Goal: Register for event/course

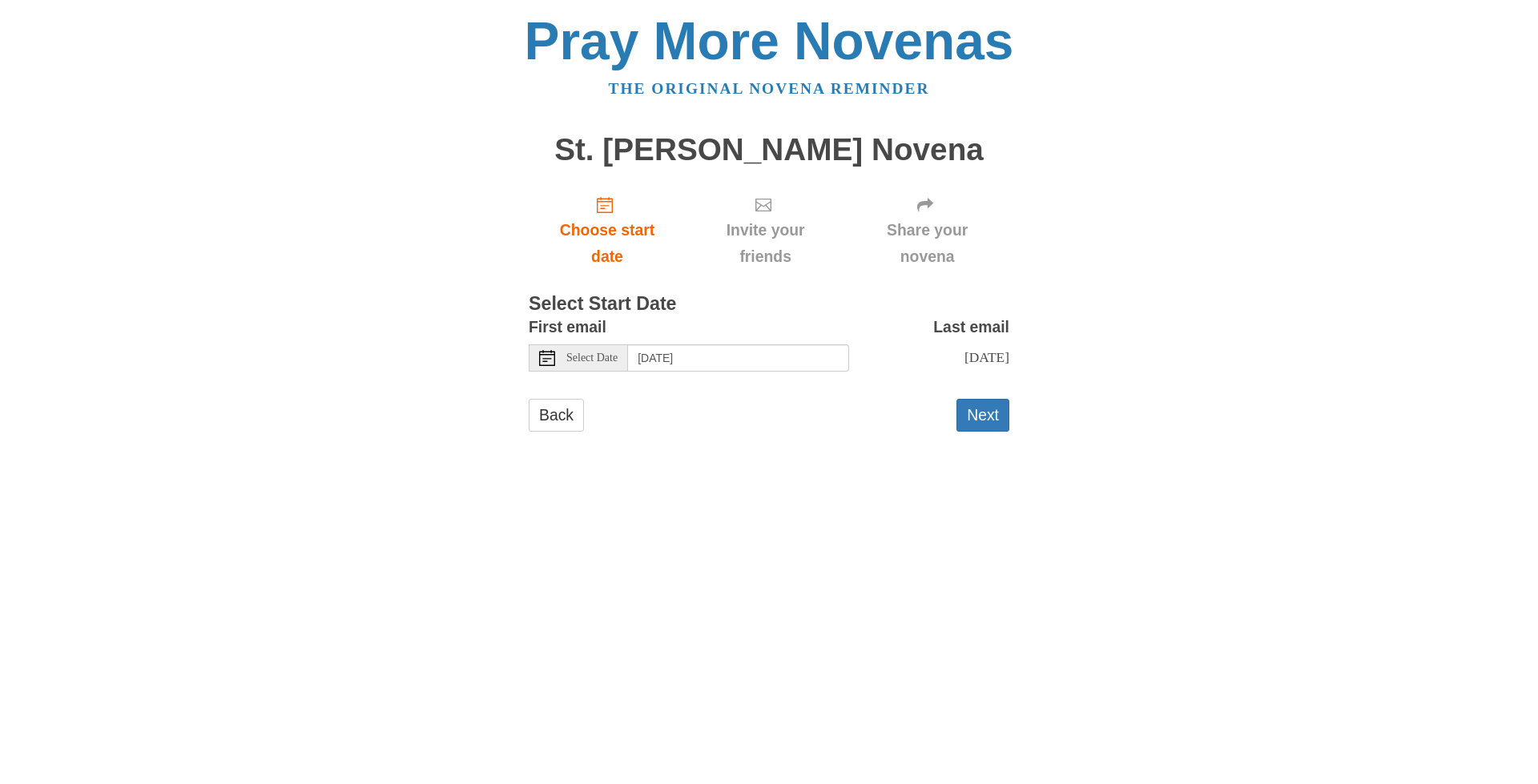
click at [543, 362] on icon at bounding box center [547, 358] width 16 height 16
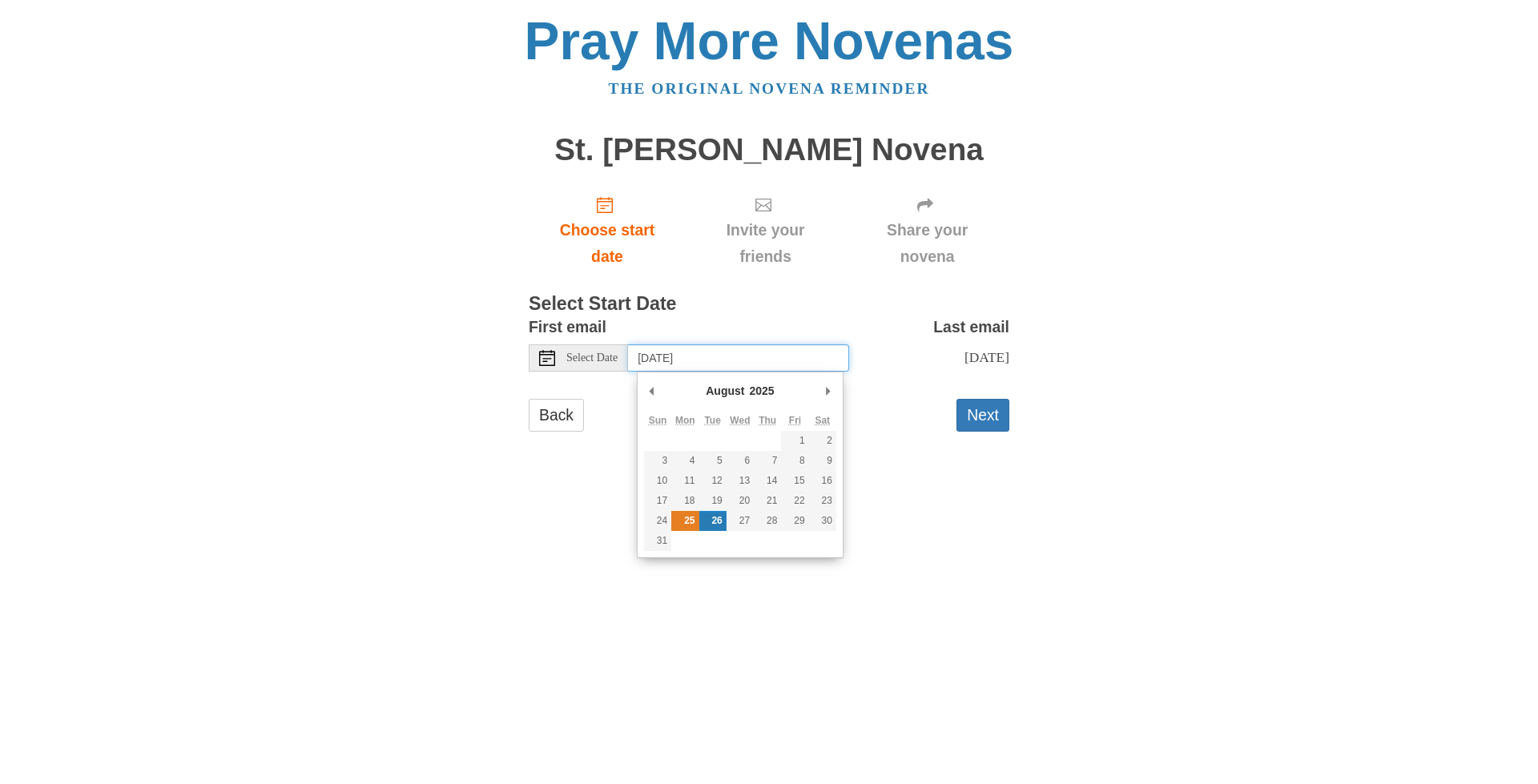
type input "Monday, August 25th"
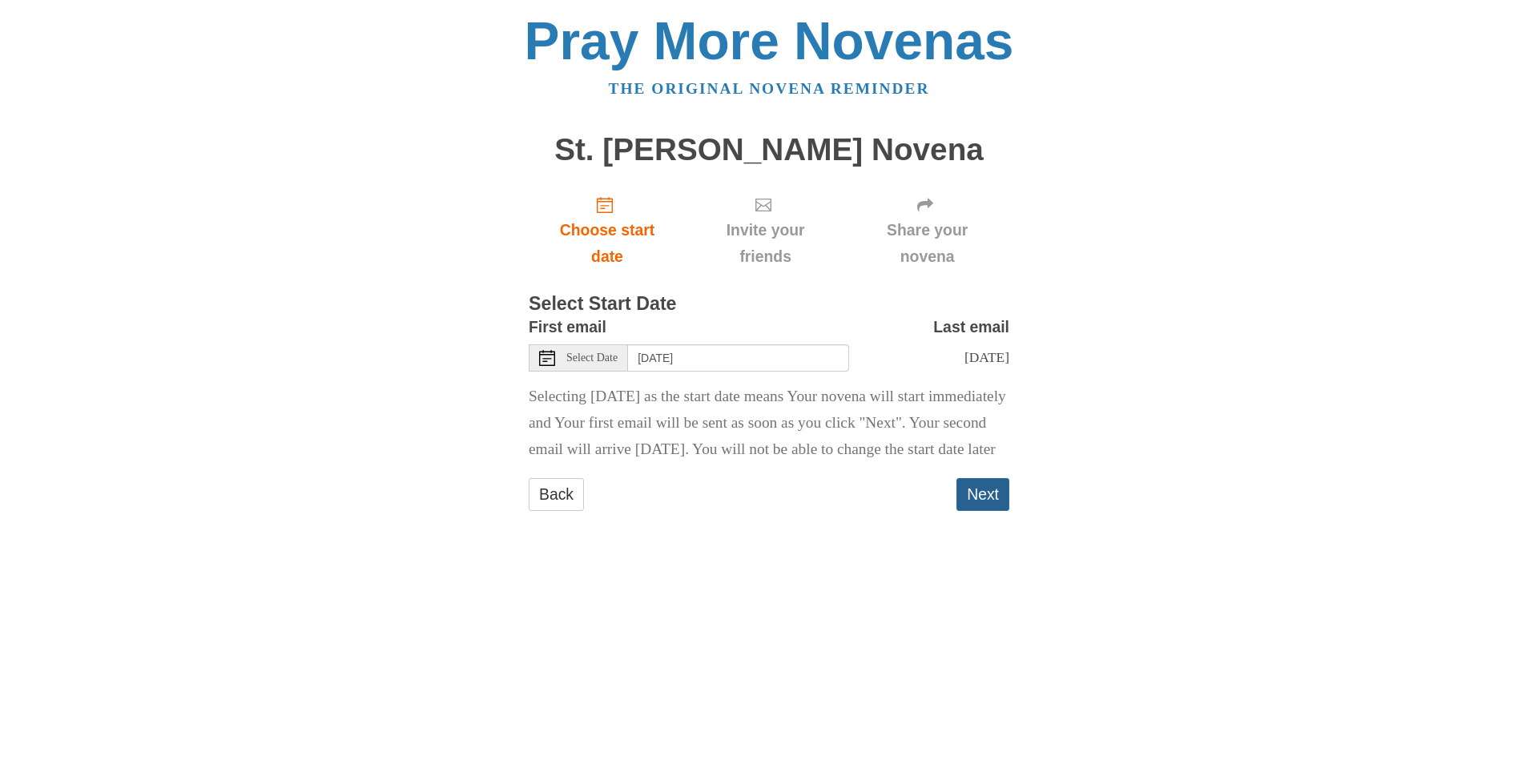
click at [978, 511] on button "Next" at bounding box center [983, 494] width 53 height 33
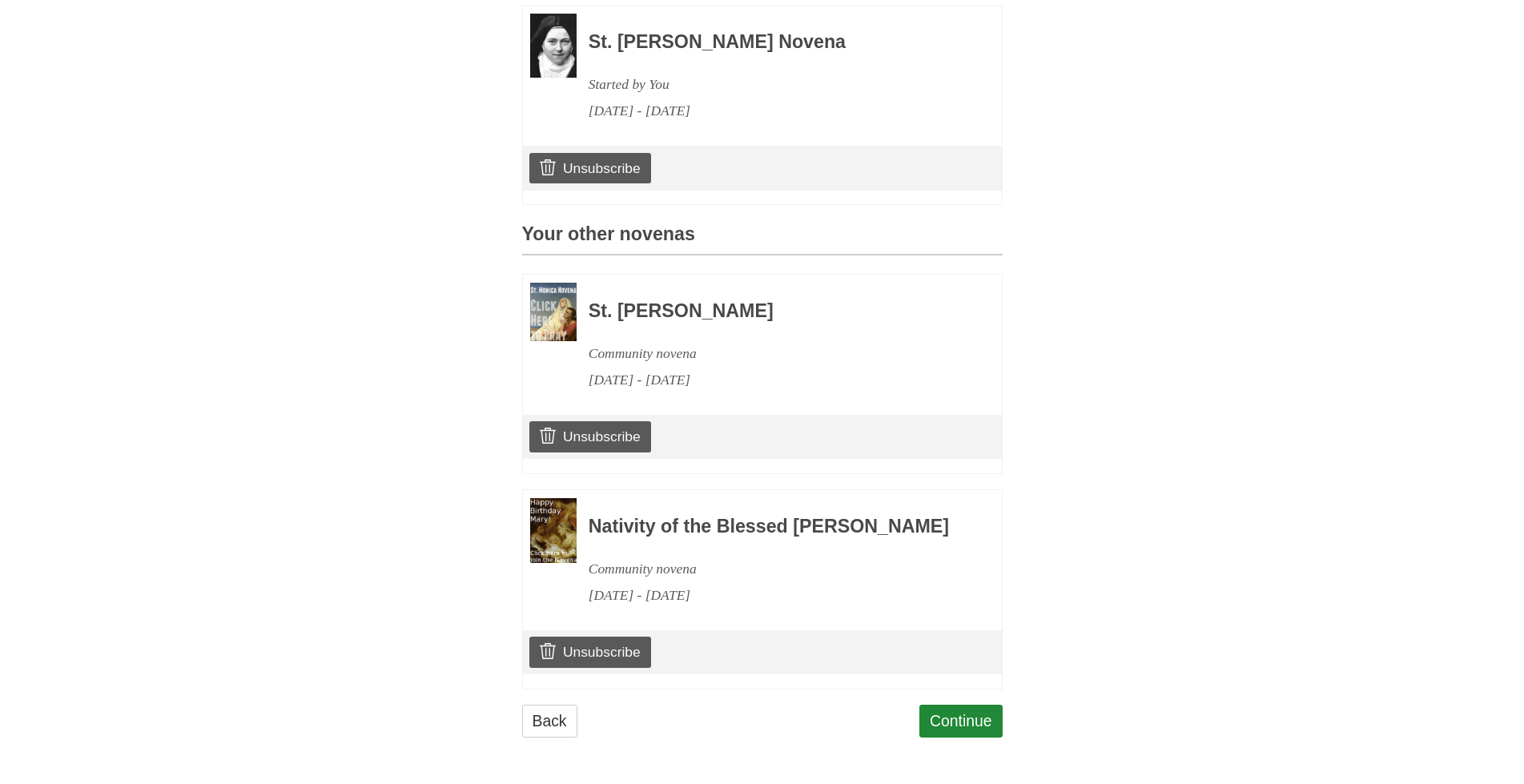
scroll to position [539, 0]
click at [945, 717] on link "Continue" at bounding box center [961, 721] width 83 height 33
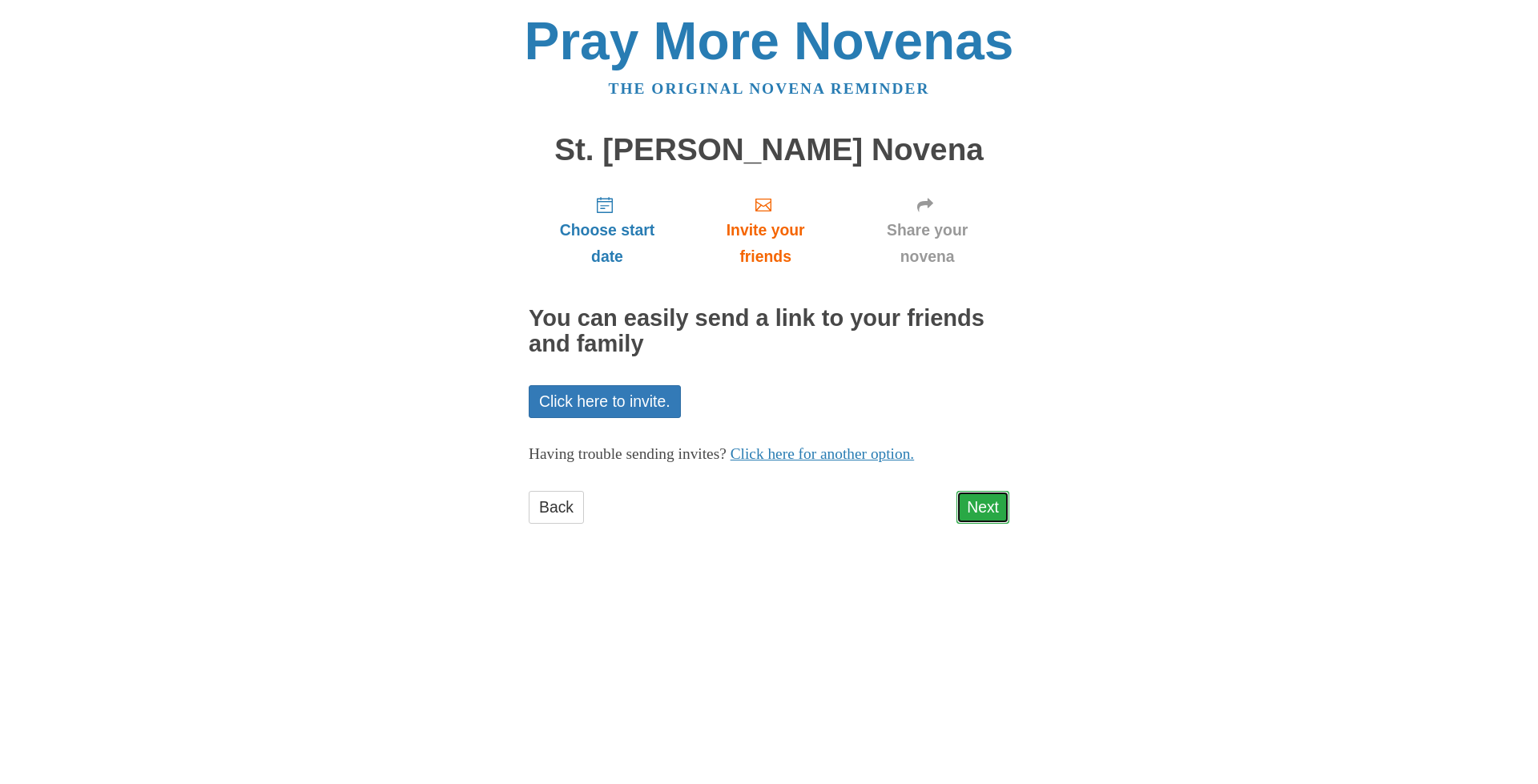
click at [990, 500] on link "Next" at bounding box center [983, 507] width 53 height 33
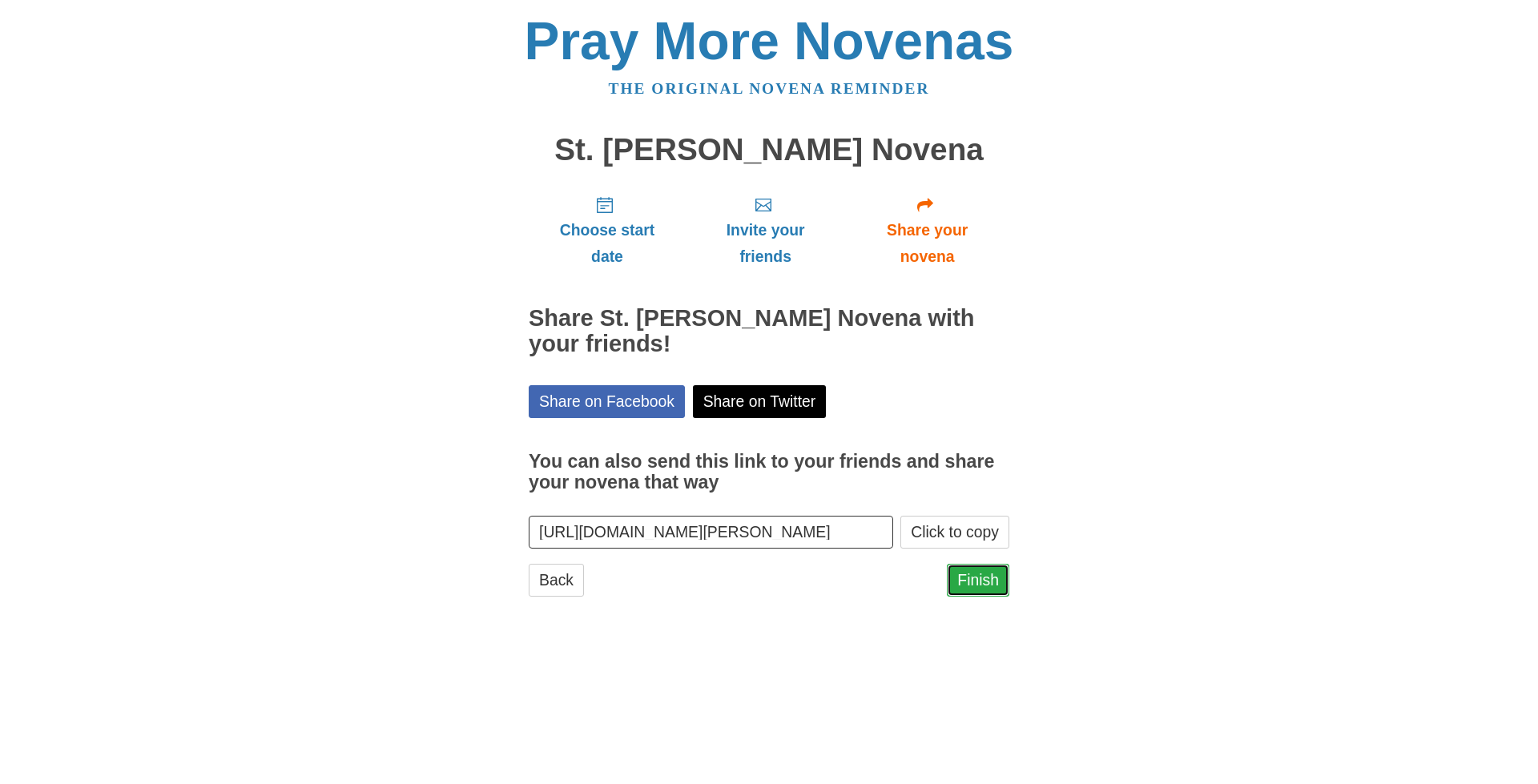
click at [979, 580] on link "Finish" at bounding box center [979, 580] width 63 height 33
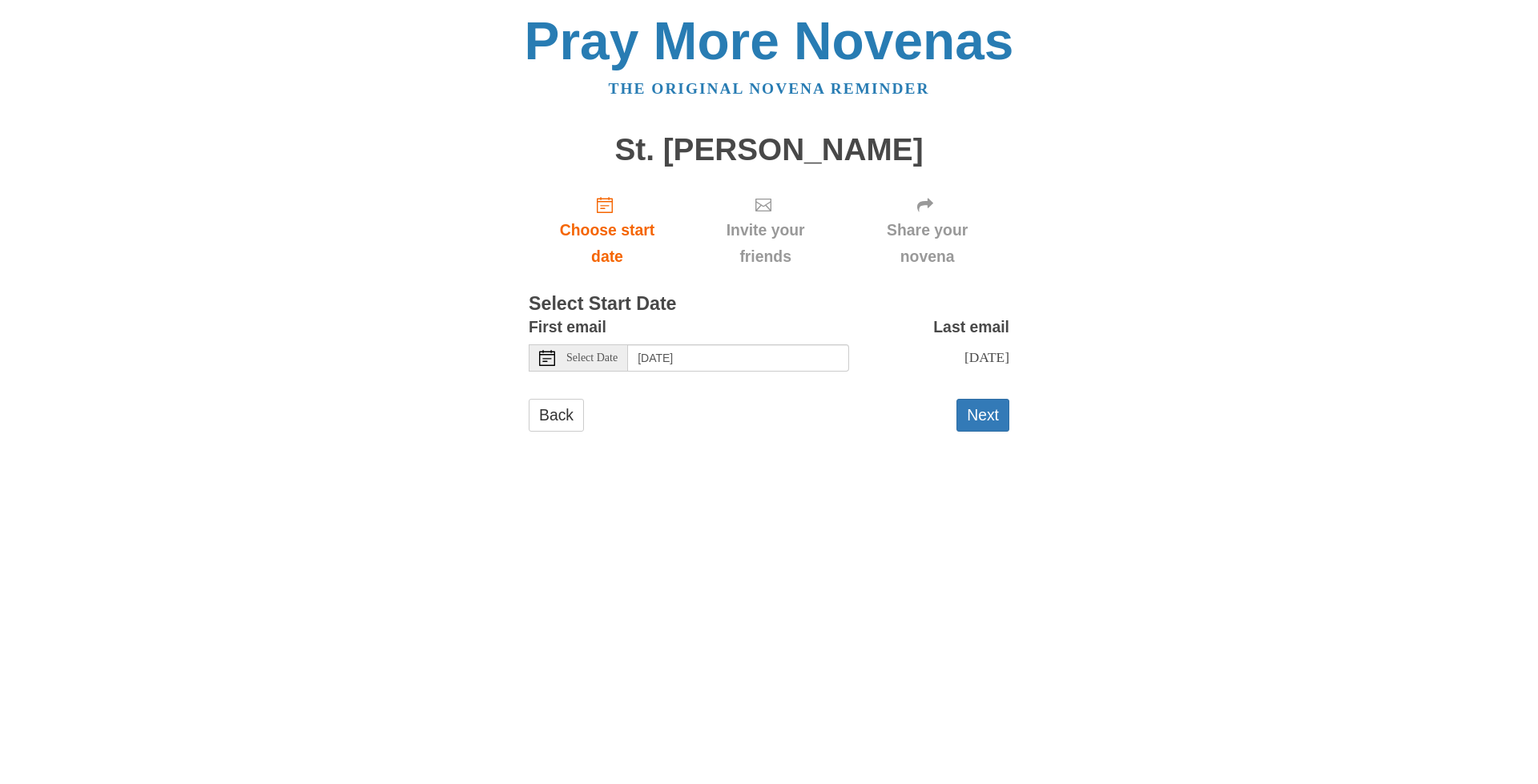
click at [548, 361] on icon at bounding box center [547, 358] width 16 height 16
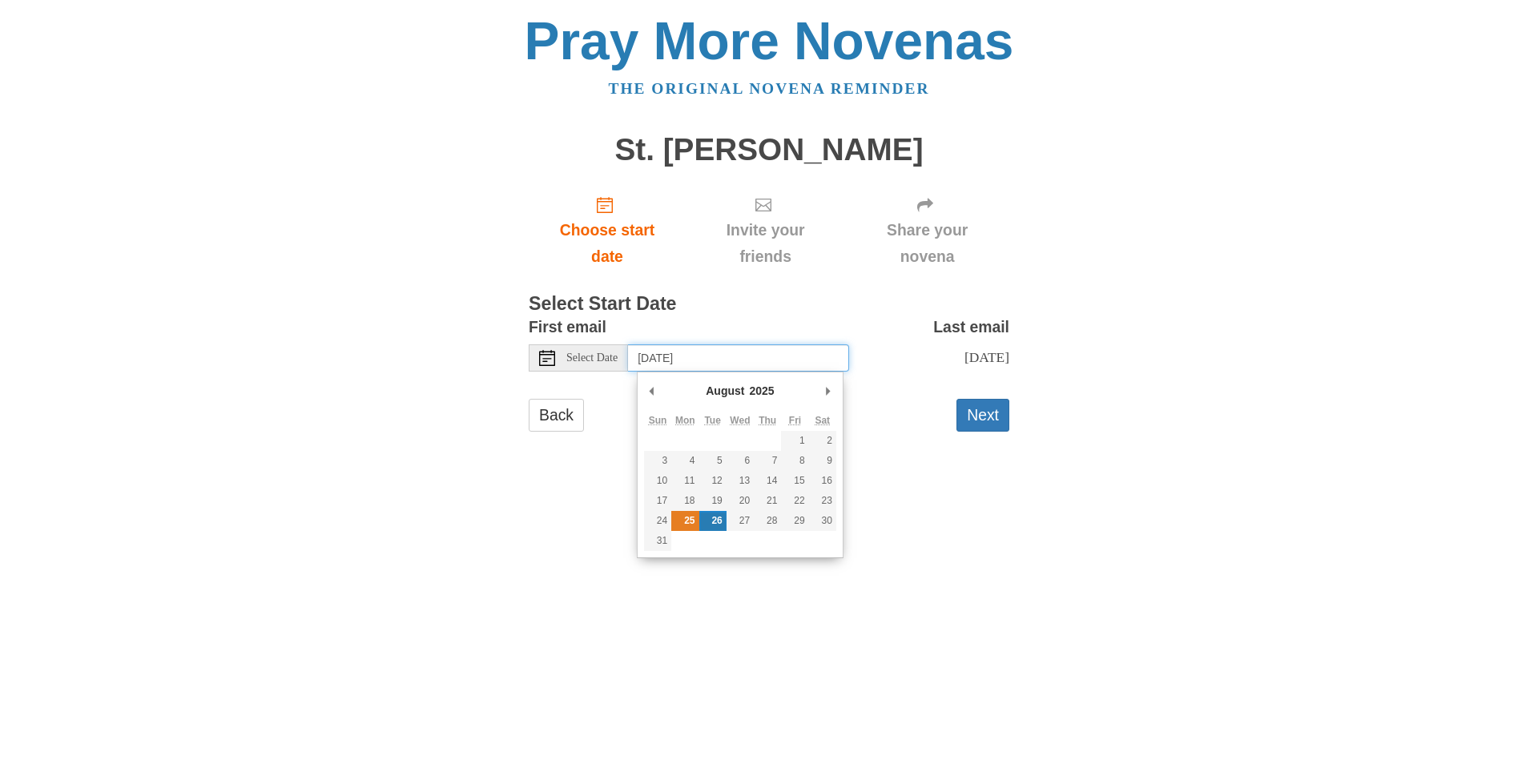
type input "Monday, August 25th"
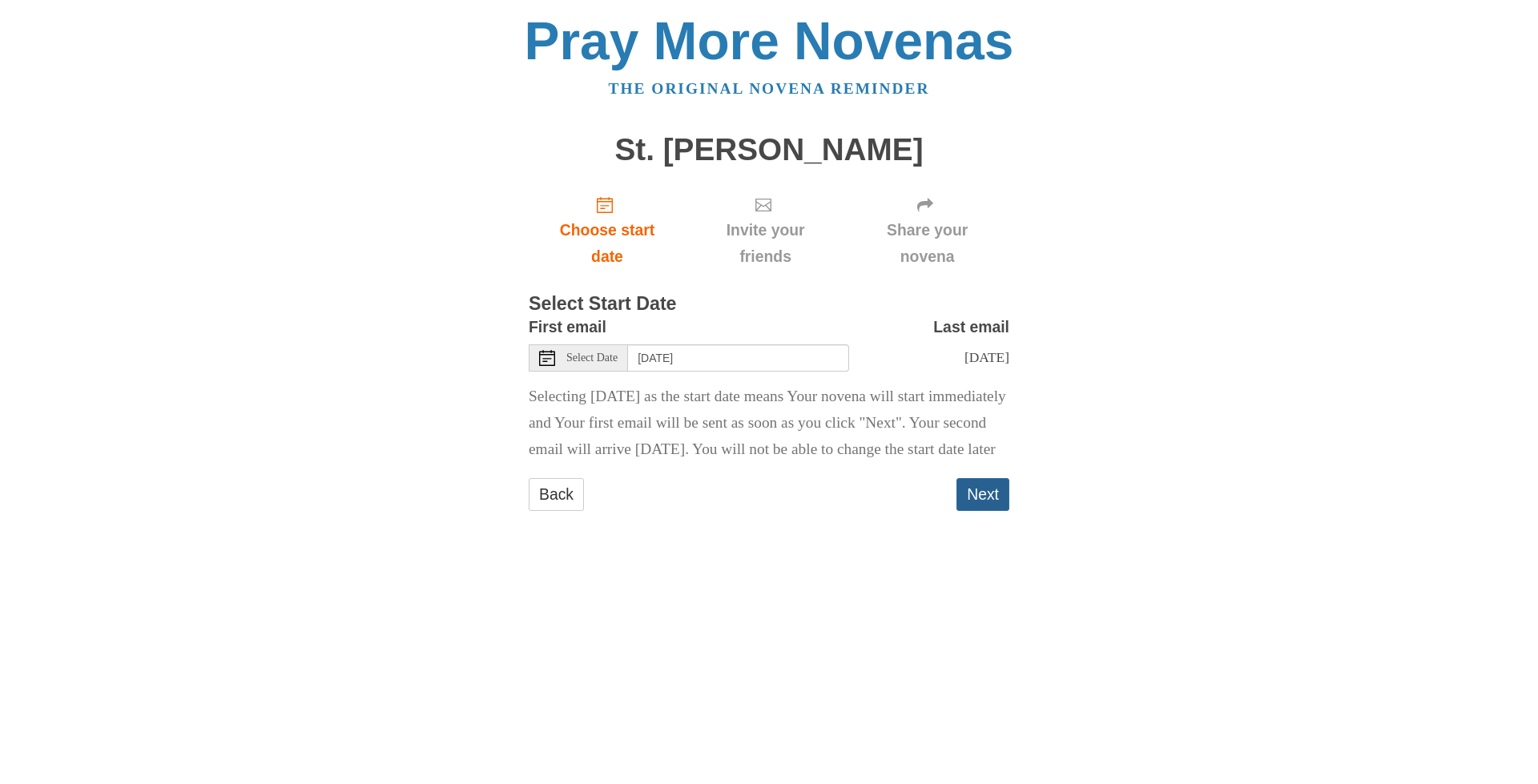
click at [987, 511] on button "Next" at bounding box center [983, 494] width 53 height 33
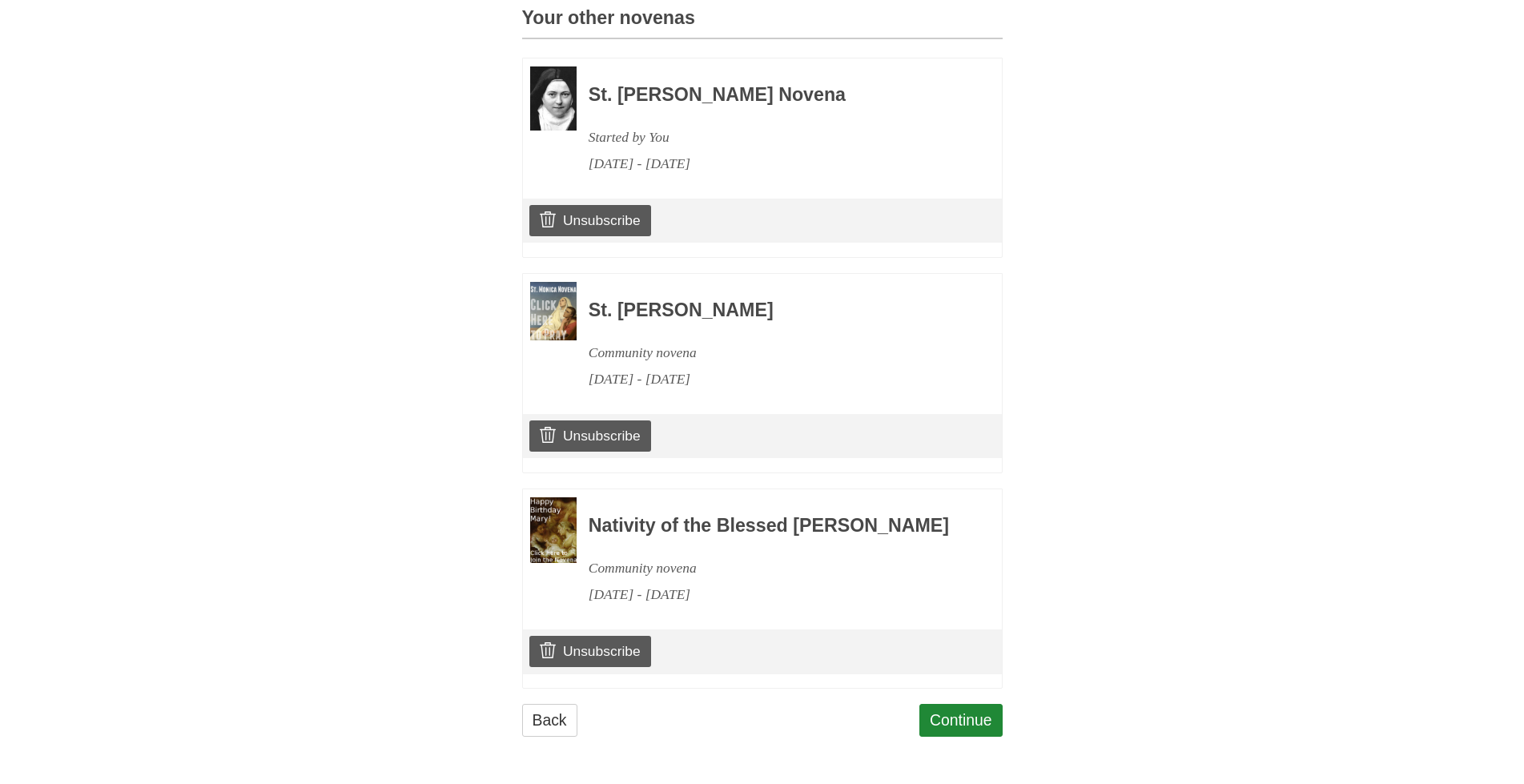
scroll to position [754, 0]
click at [961, 727] on link "Continue" at bounding box center [961, 720] width 83 height 33
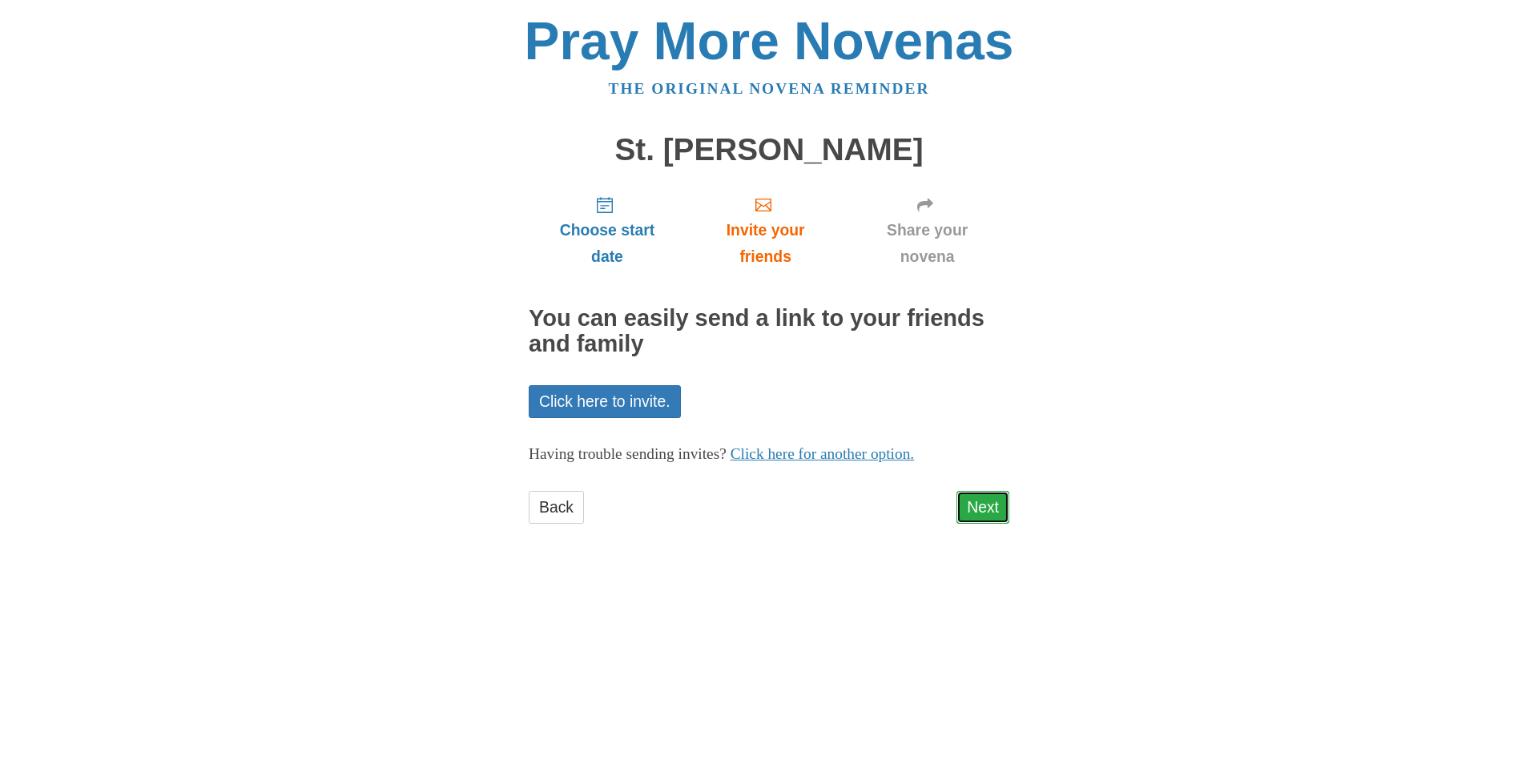
click at [985, 506] on link "Next" at bounding box center [983, 507] width 53 height 33
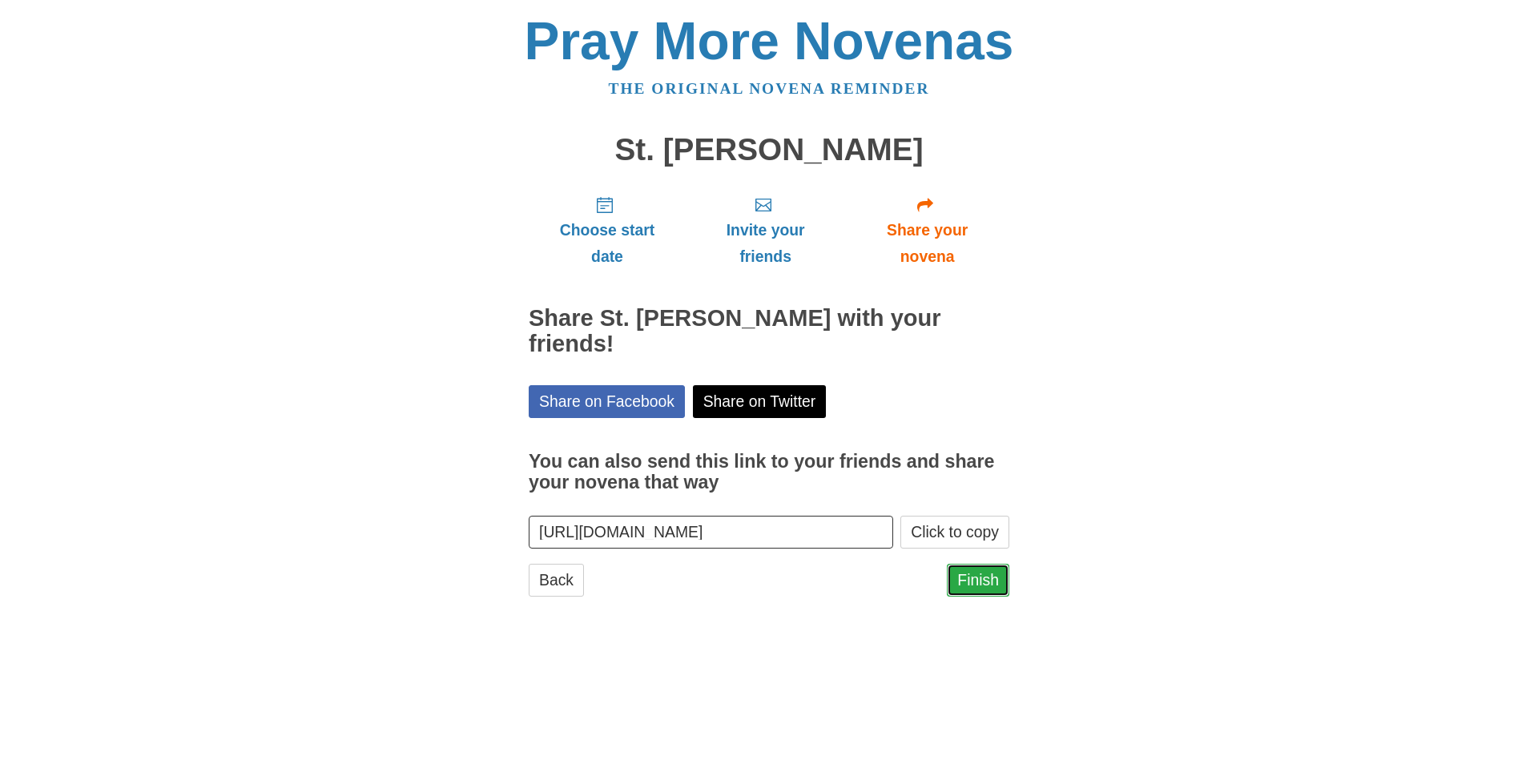
click at [983, 564] on link "Finish" at bounding box center [979, 580] width 63 height 33
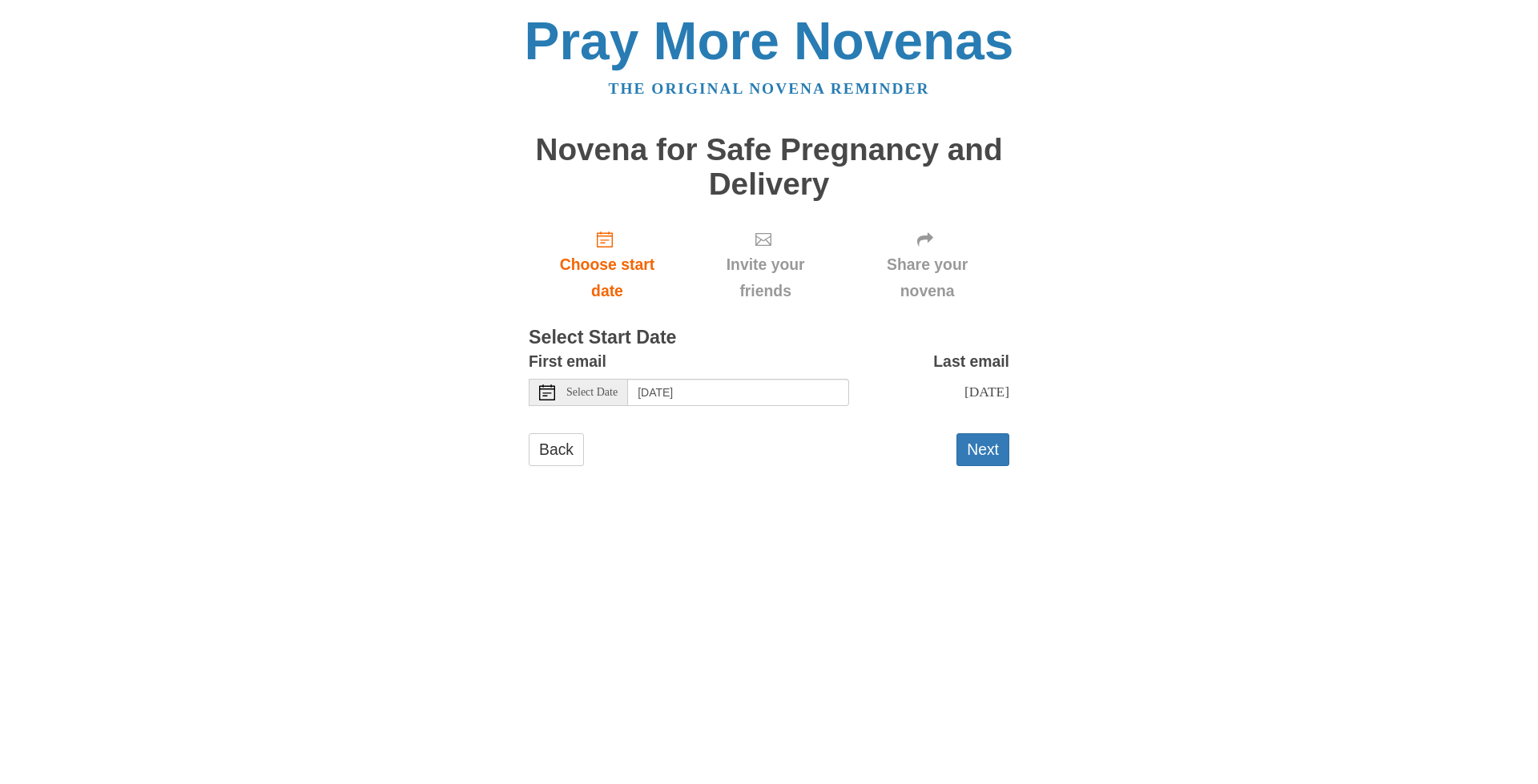
click at [550, 392] on use at bounding box center [547, 392] width 16 height 16
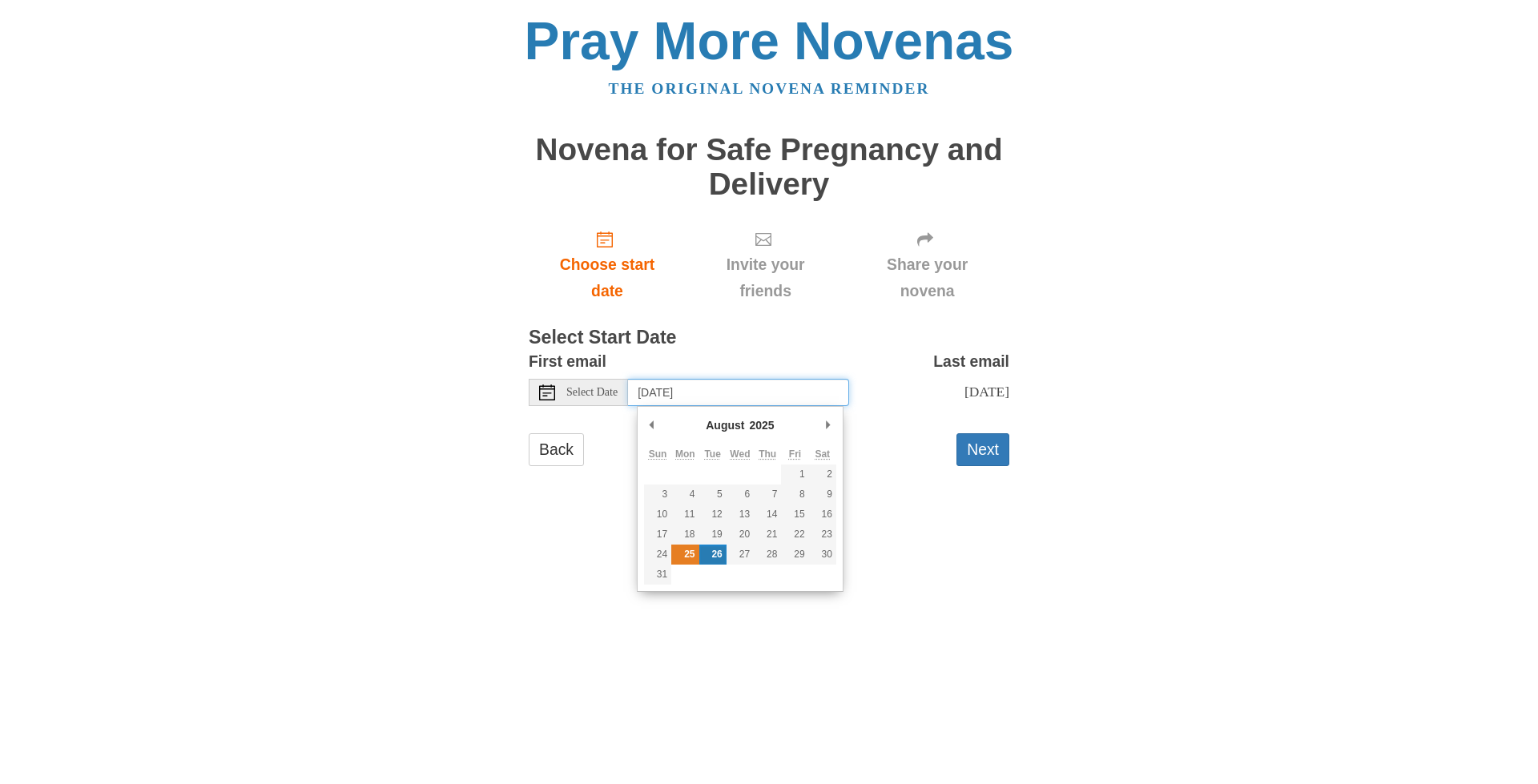
type input "[DATE]"
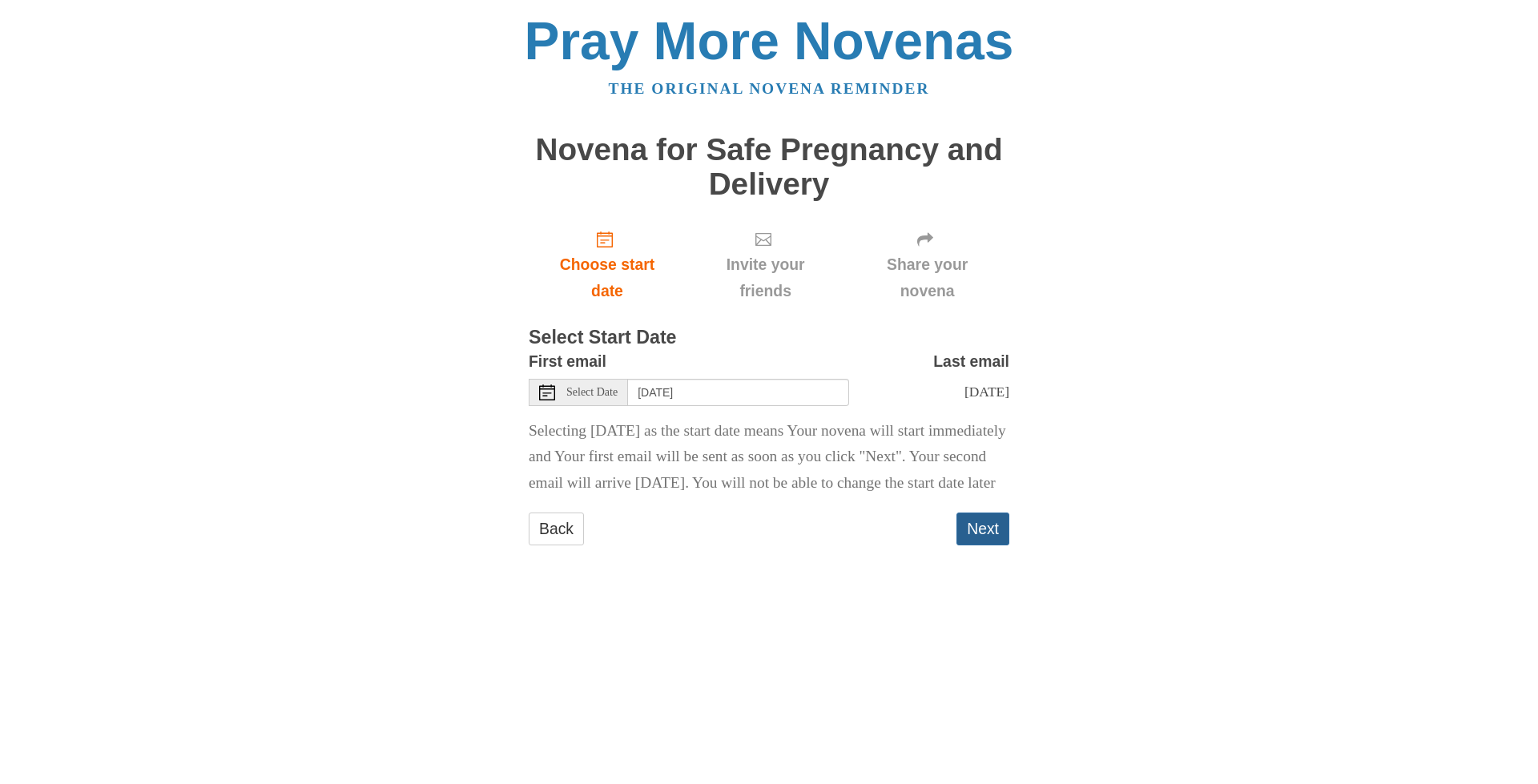
click at [968, 545] on button "Next" at bounding box center [983, 529] width 53 height 33
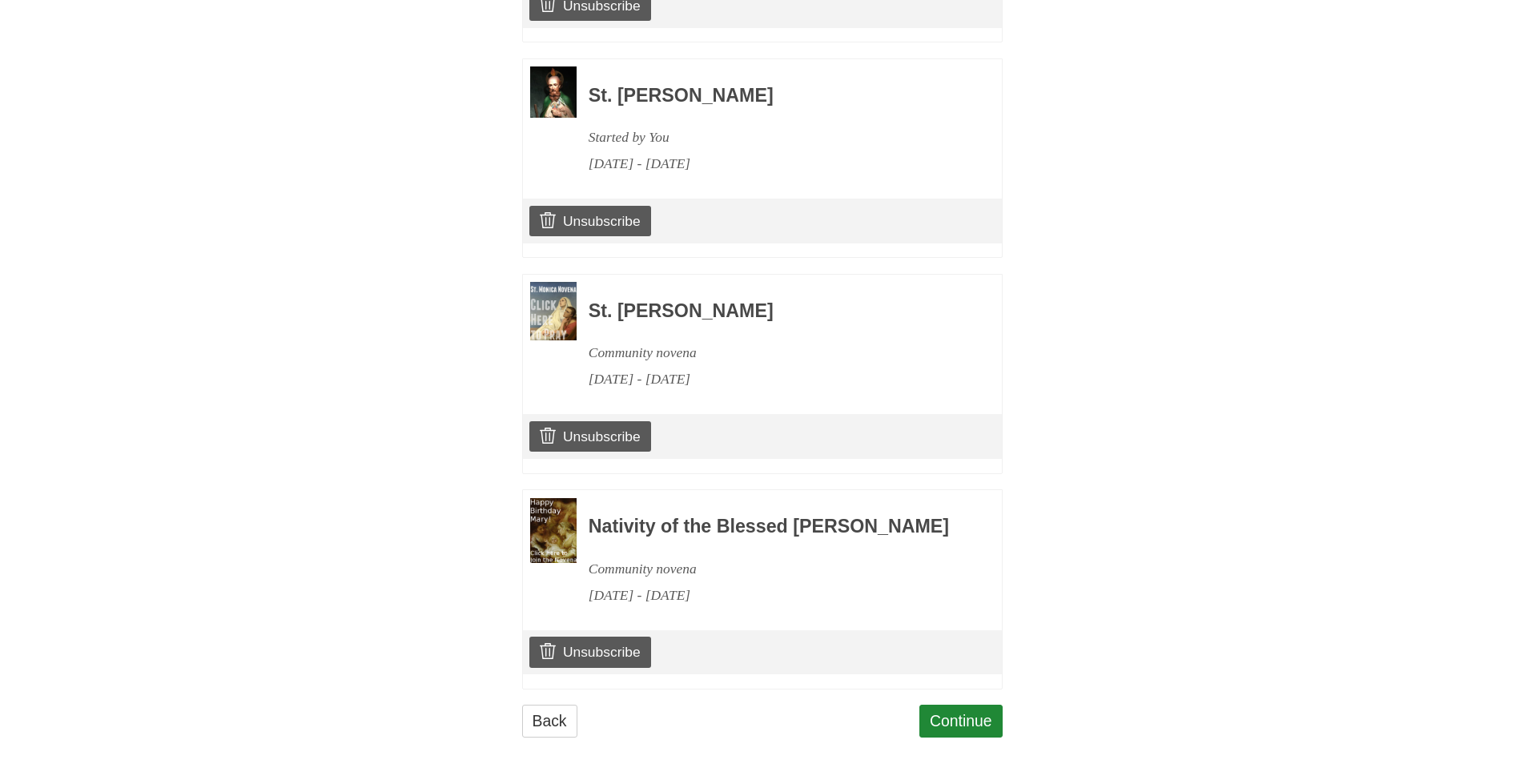
scroll to position [1004, 0]
click at [952, 717] on link "Continue" at bounding box center [961, 721] width 83 height 33
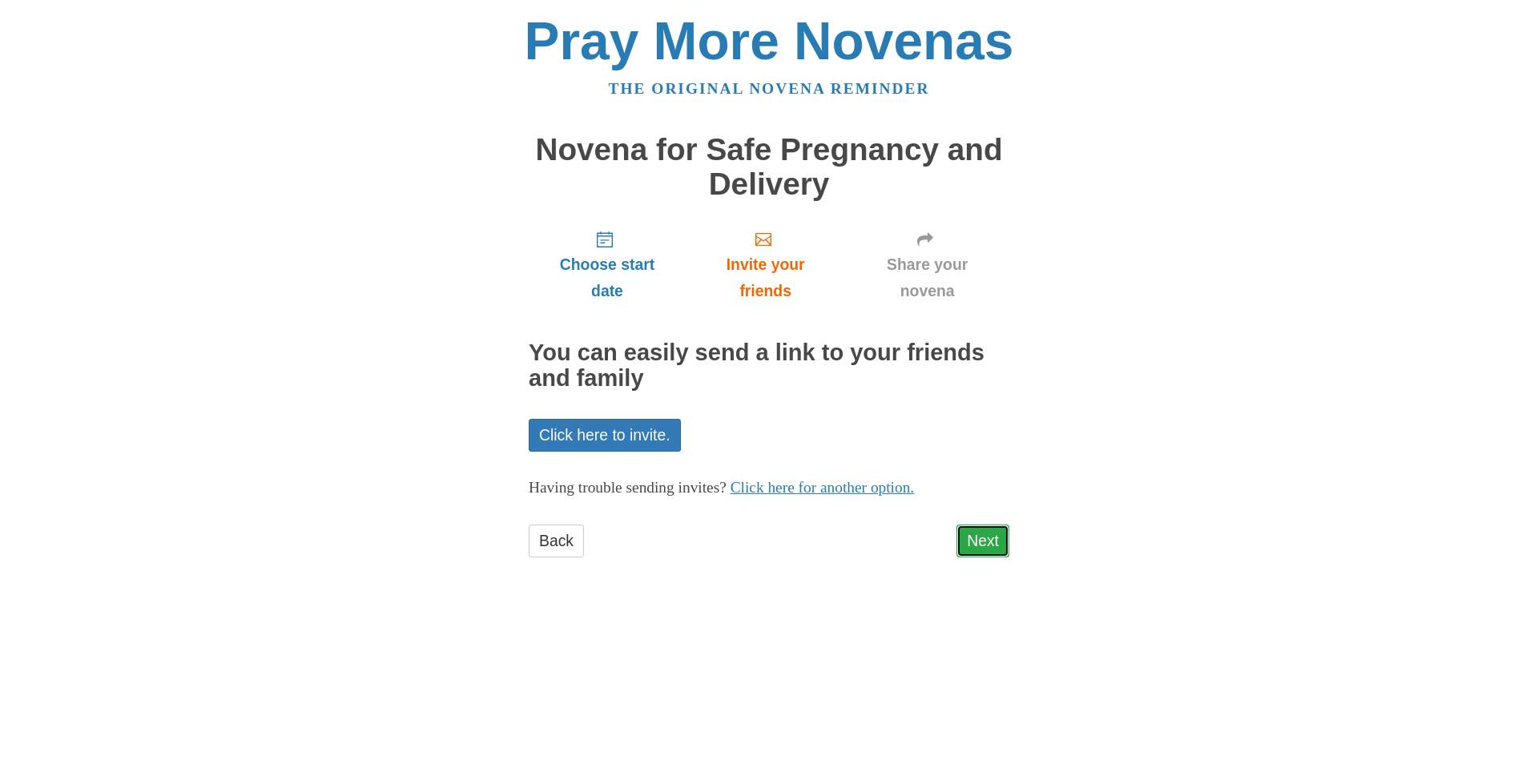
click at [979, 541] on link "Next" at bounding box center [983, 541] width 53 height 33
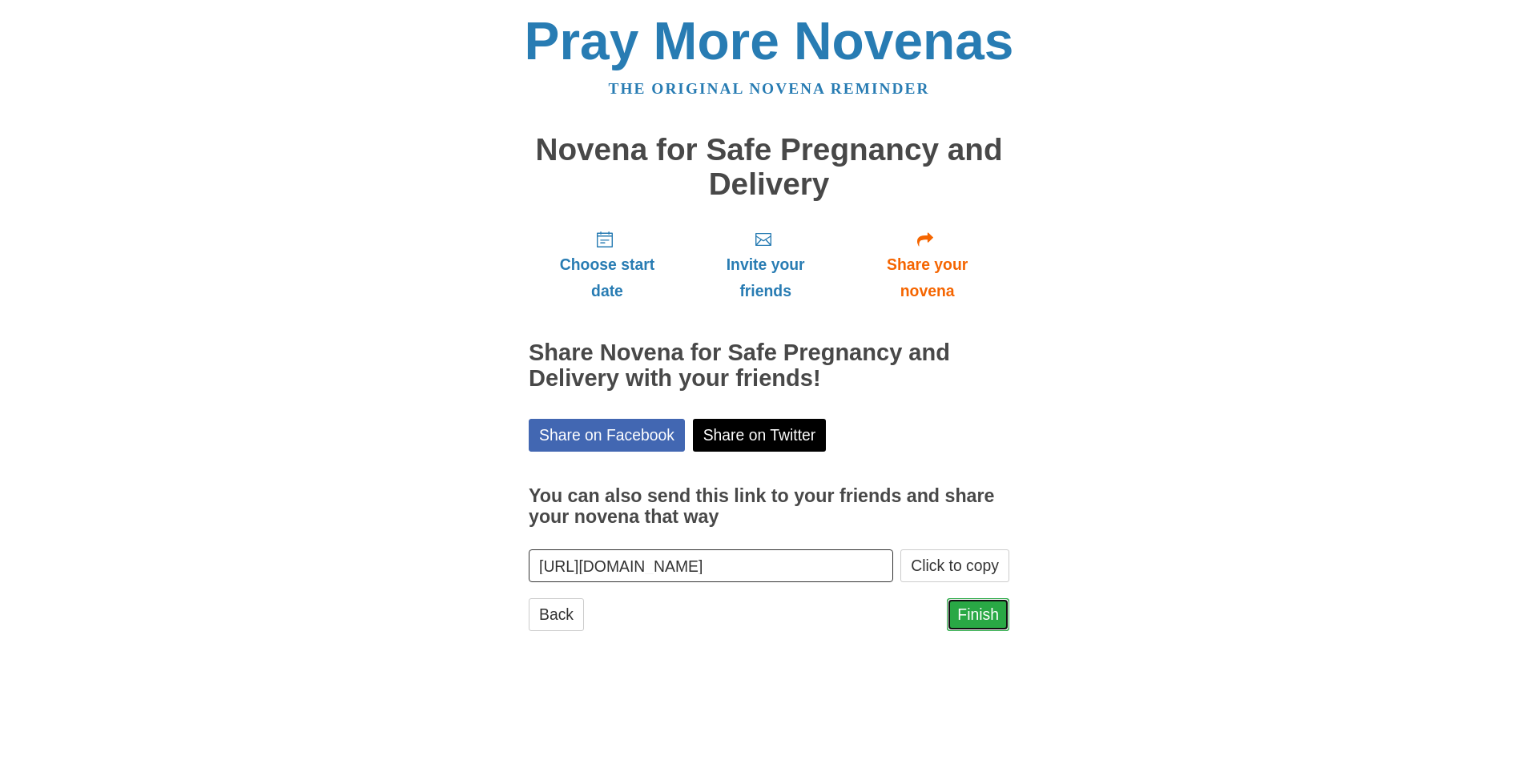
click at [962, 611] on link "Finish" at bounding box center [979, 614] width 63 height 33
